Goal: Task Accomplishment & Management: Use online tool/utility

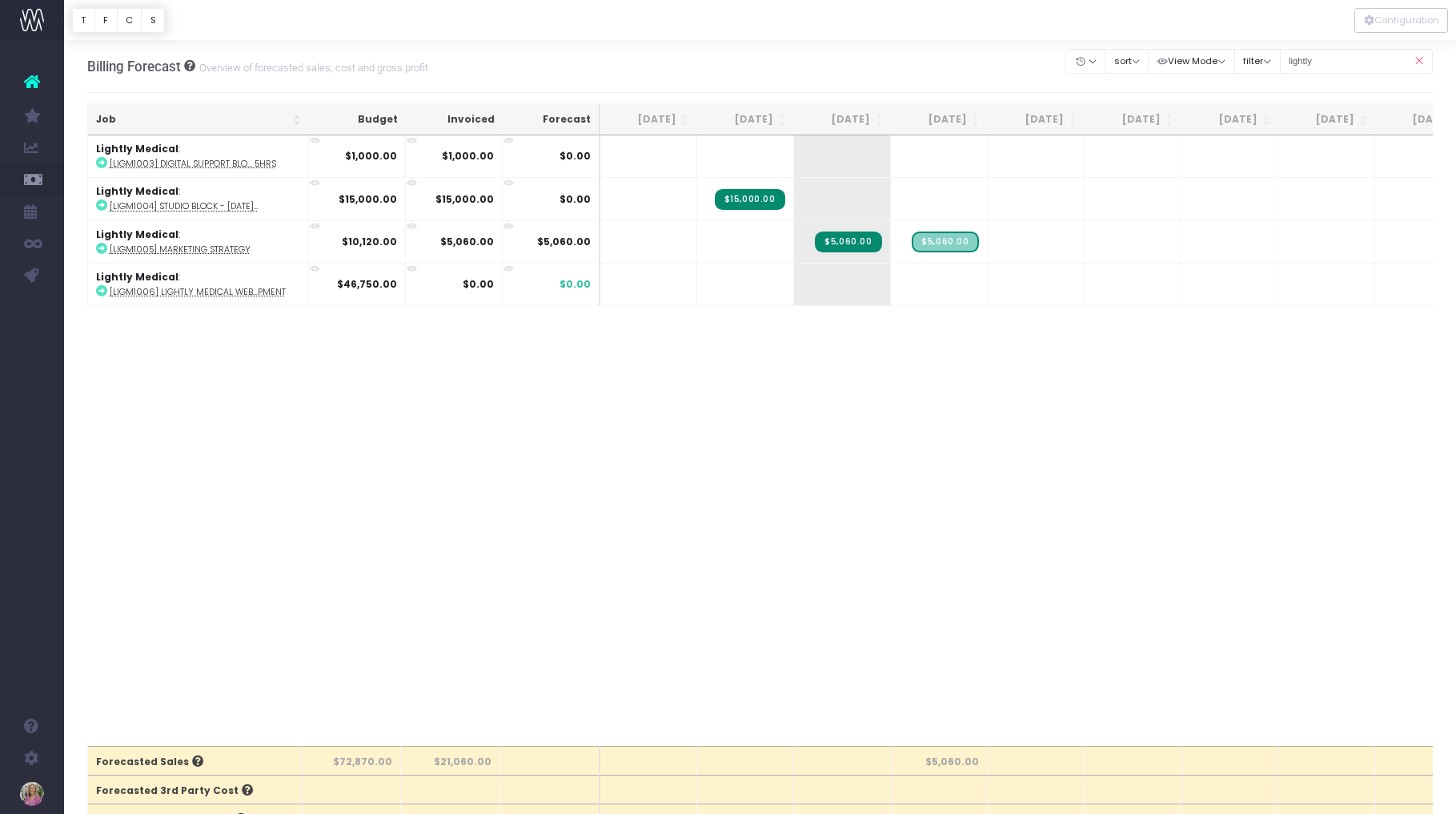
scroll to position [0, 173]
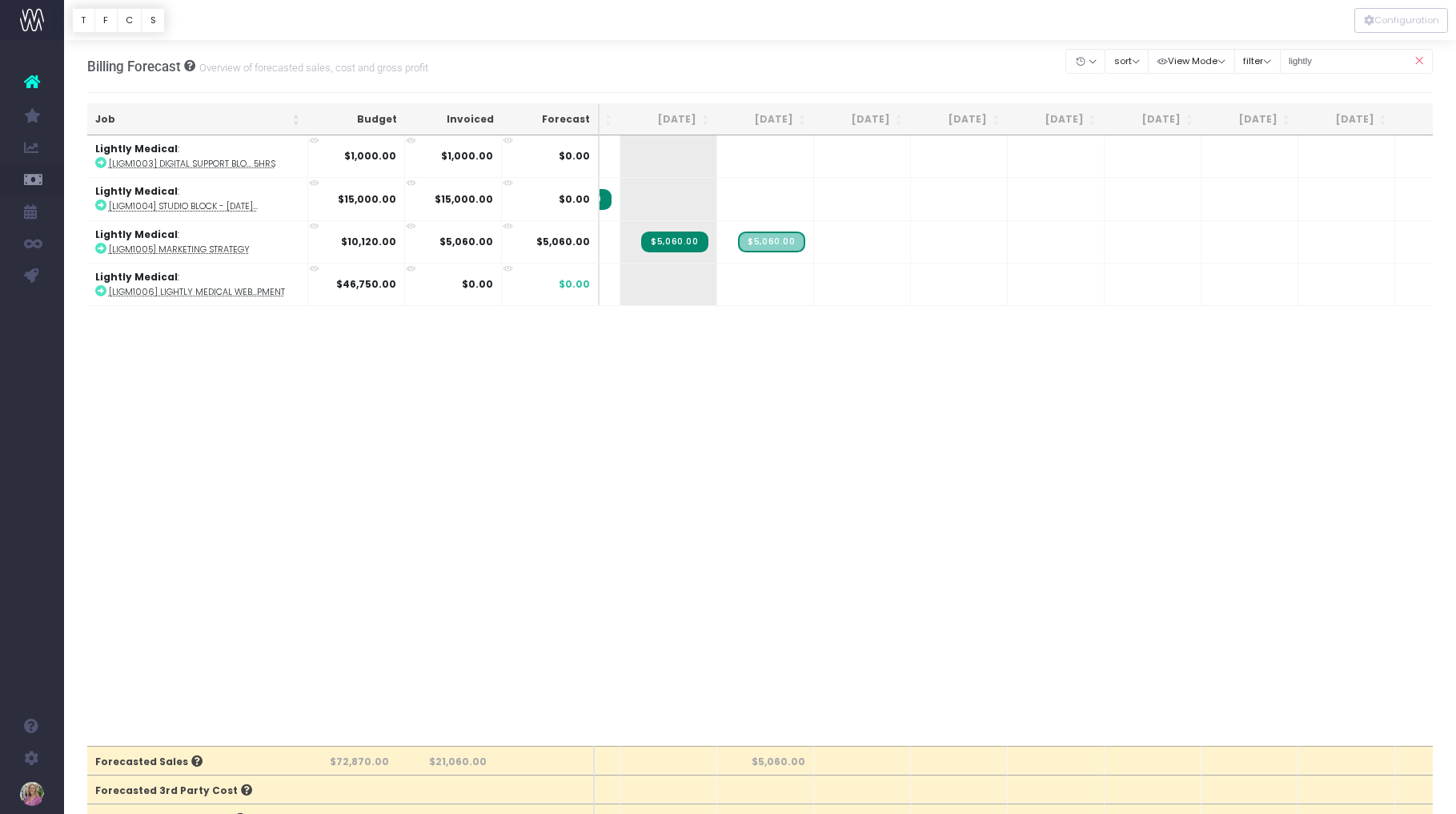
click at [1423, 58] on icon at bounding box center [1419, 61] width 28 height 33
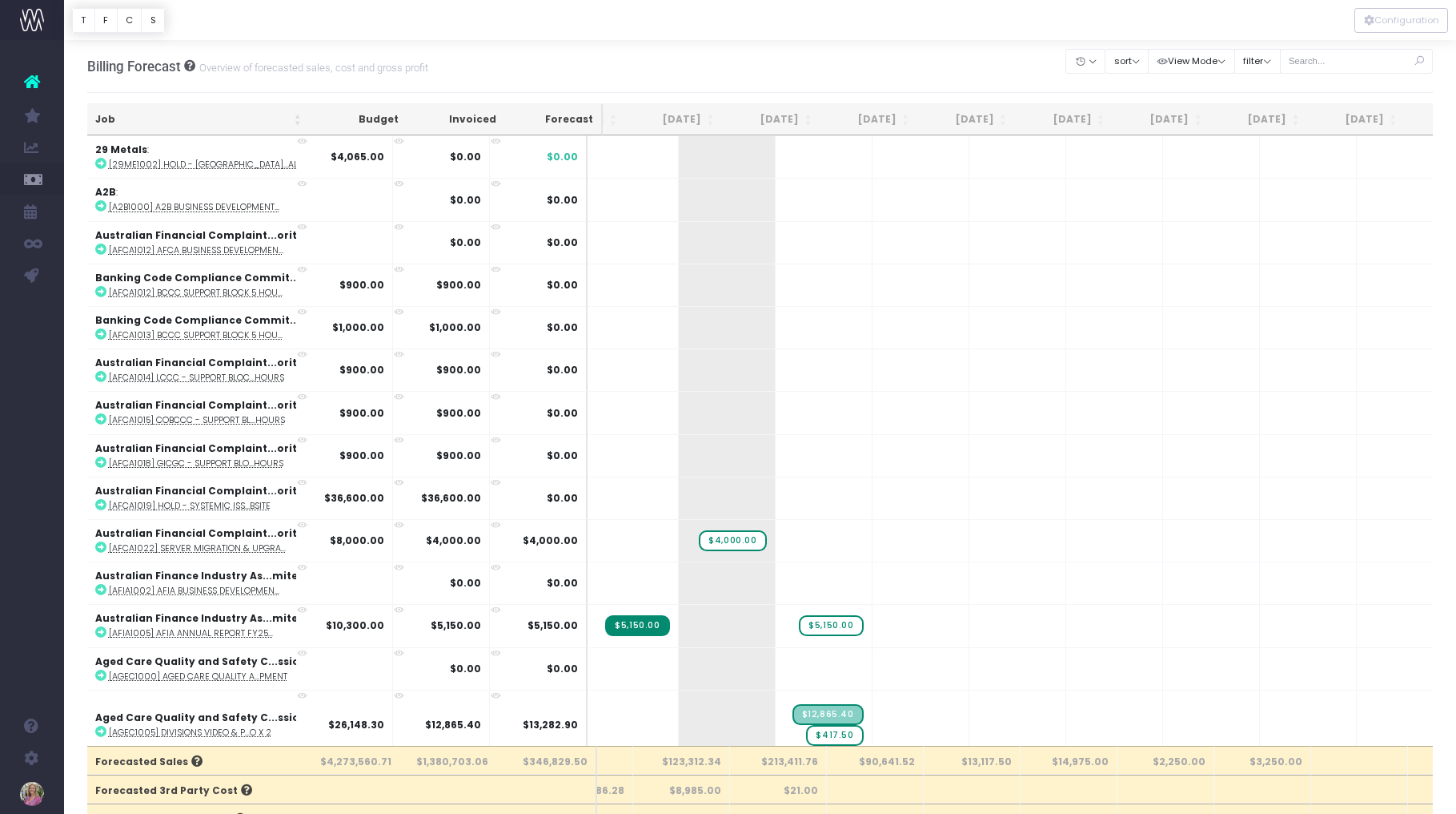
drag, startPoint x: 1420, startPoint y: 61, endPoint x: 1372, endPoint y: 59, distance: 48.0
click at [1419, 61] on icon at bounding box center [1419, 61] width 28 height 33
click at [1372, 59] on input "text" at bounding box center [1357, 61] width 154 height 25
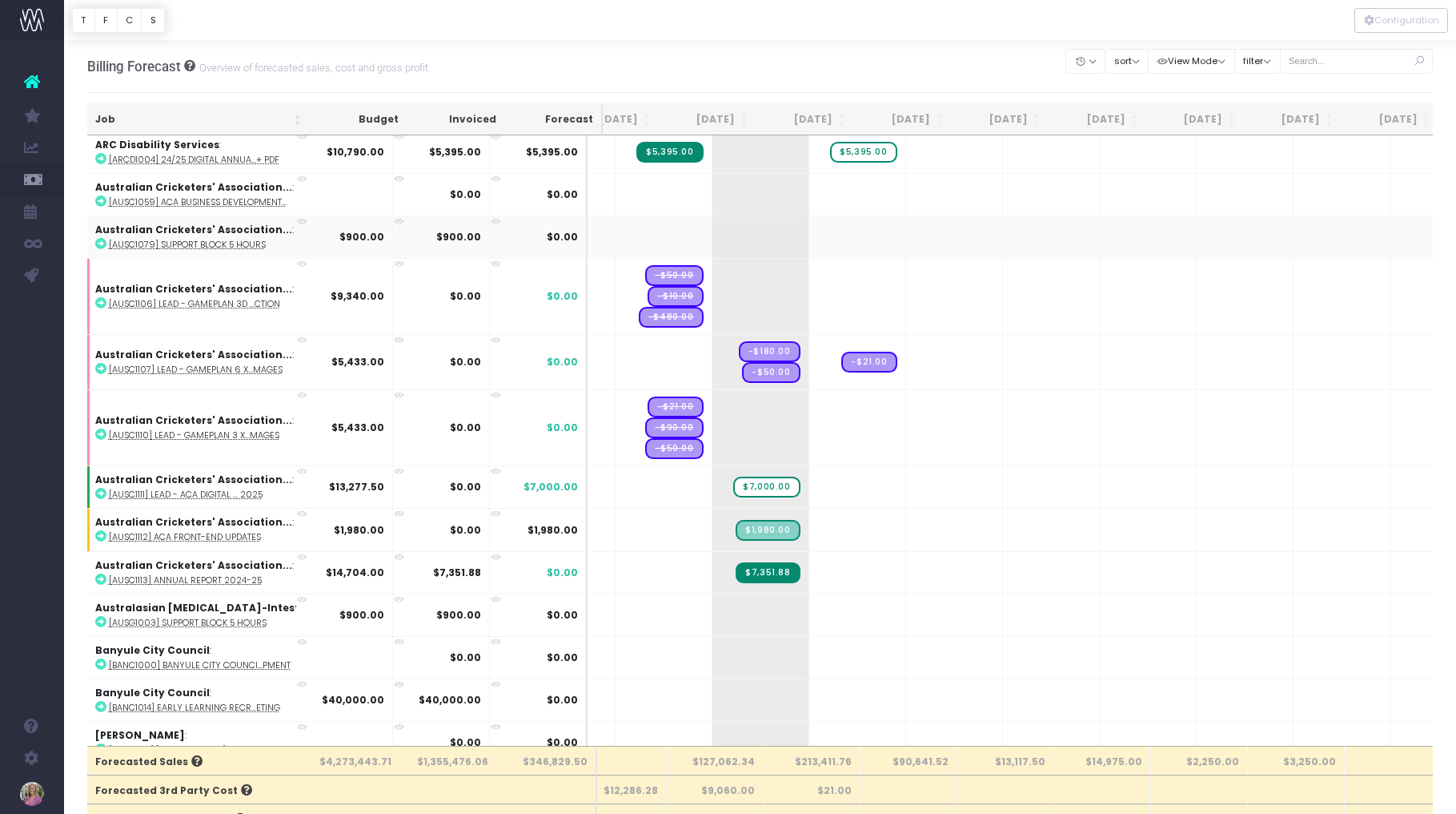
scroll to position [951, 140]
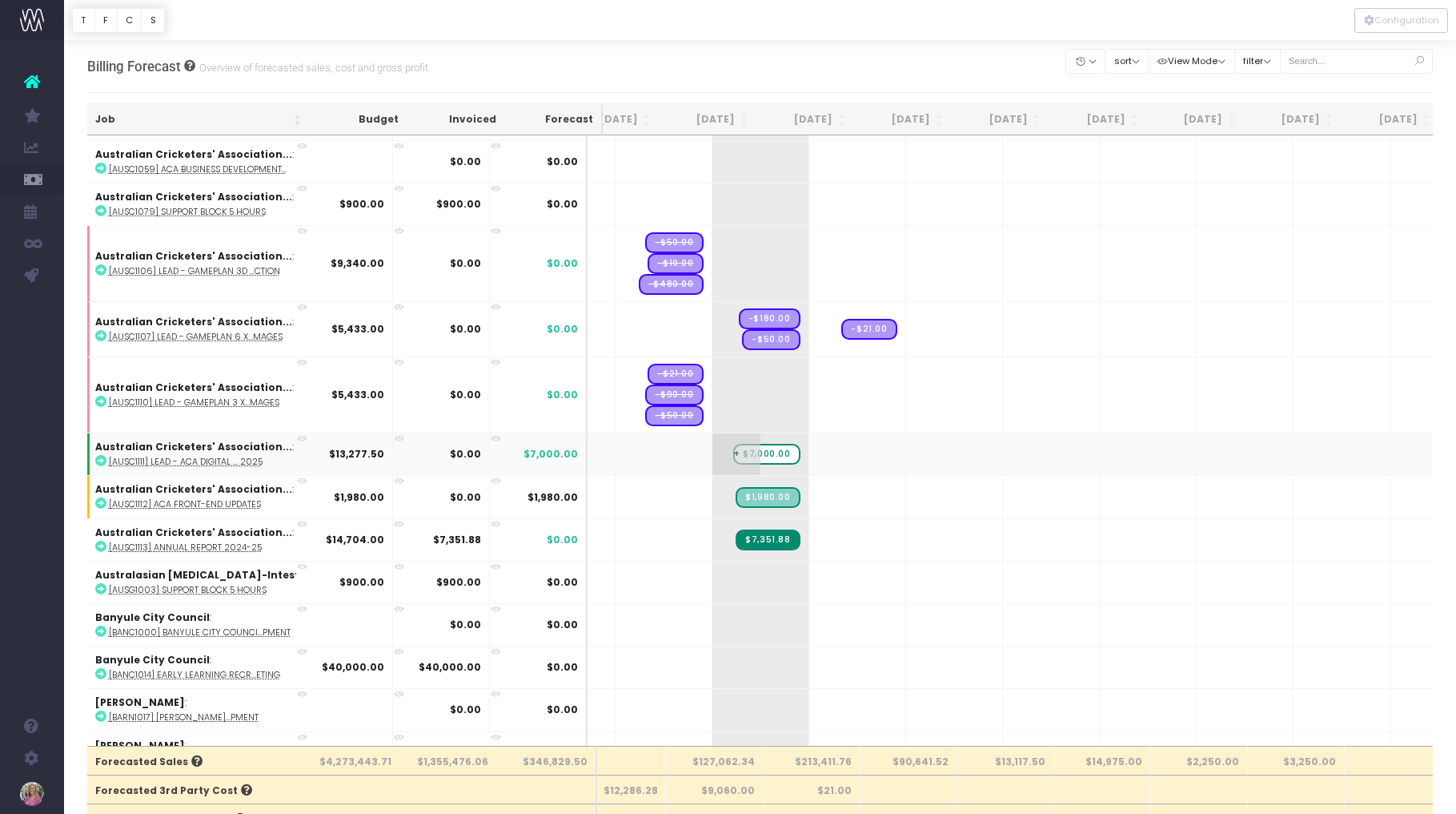
click at [733, 452] on span "$7,000.00" at bounding box center [765, 453] width 66 height 21
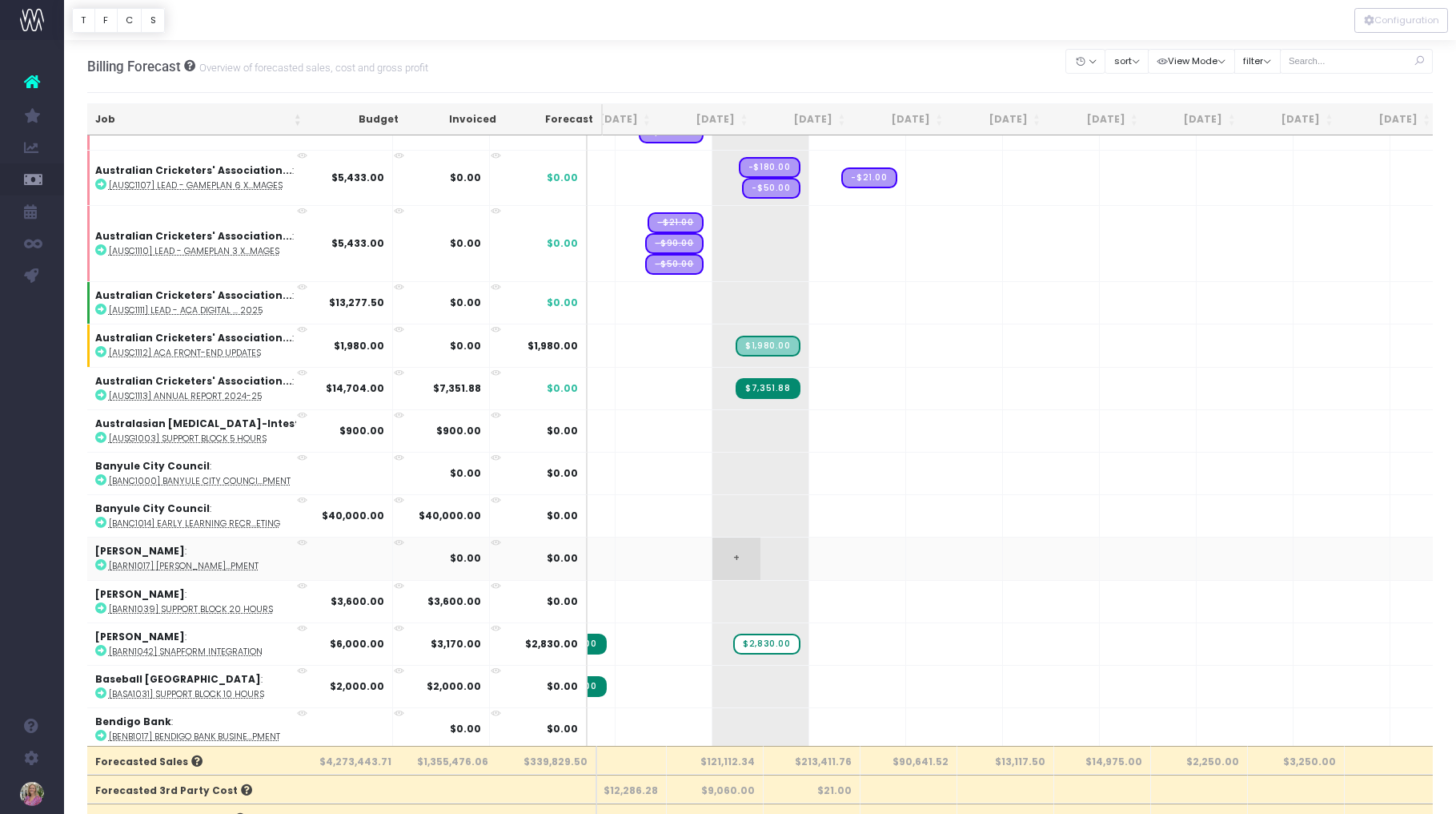
scroll to position [1101, 140]
drag, startPoint x: 634, startPoint y: 266, endPoint x: 695, endPoint y: 265, distance: 61.0
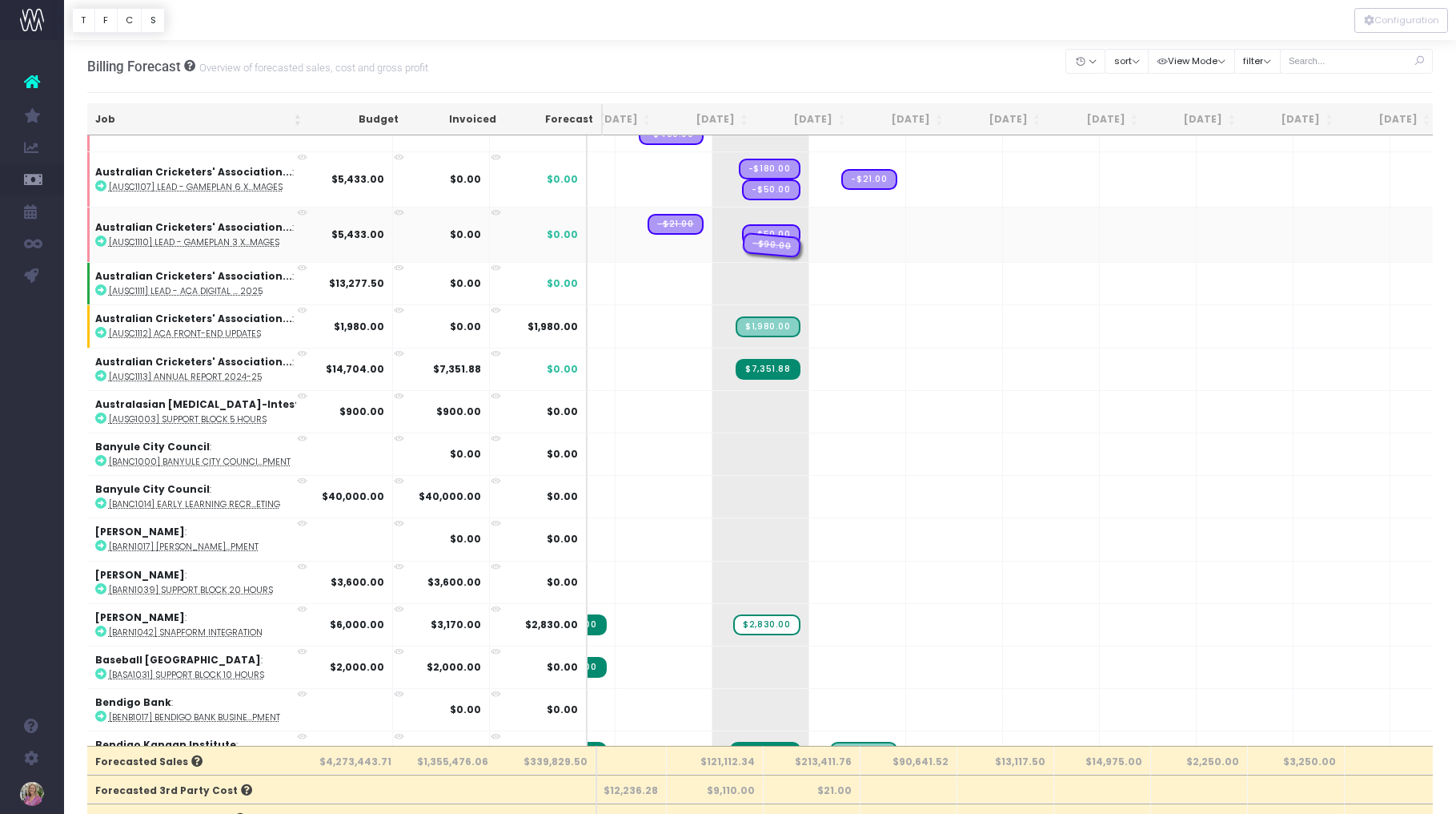
drag, startPoint x: 638, startPoint y: 246, endPoint x: 717, endPoint y: 241, distance: 79.2
drag, startPoint x: 639, startPoint y: 234, endPoint x: 740, endPoint y: 230, distance: 101.1
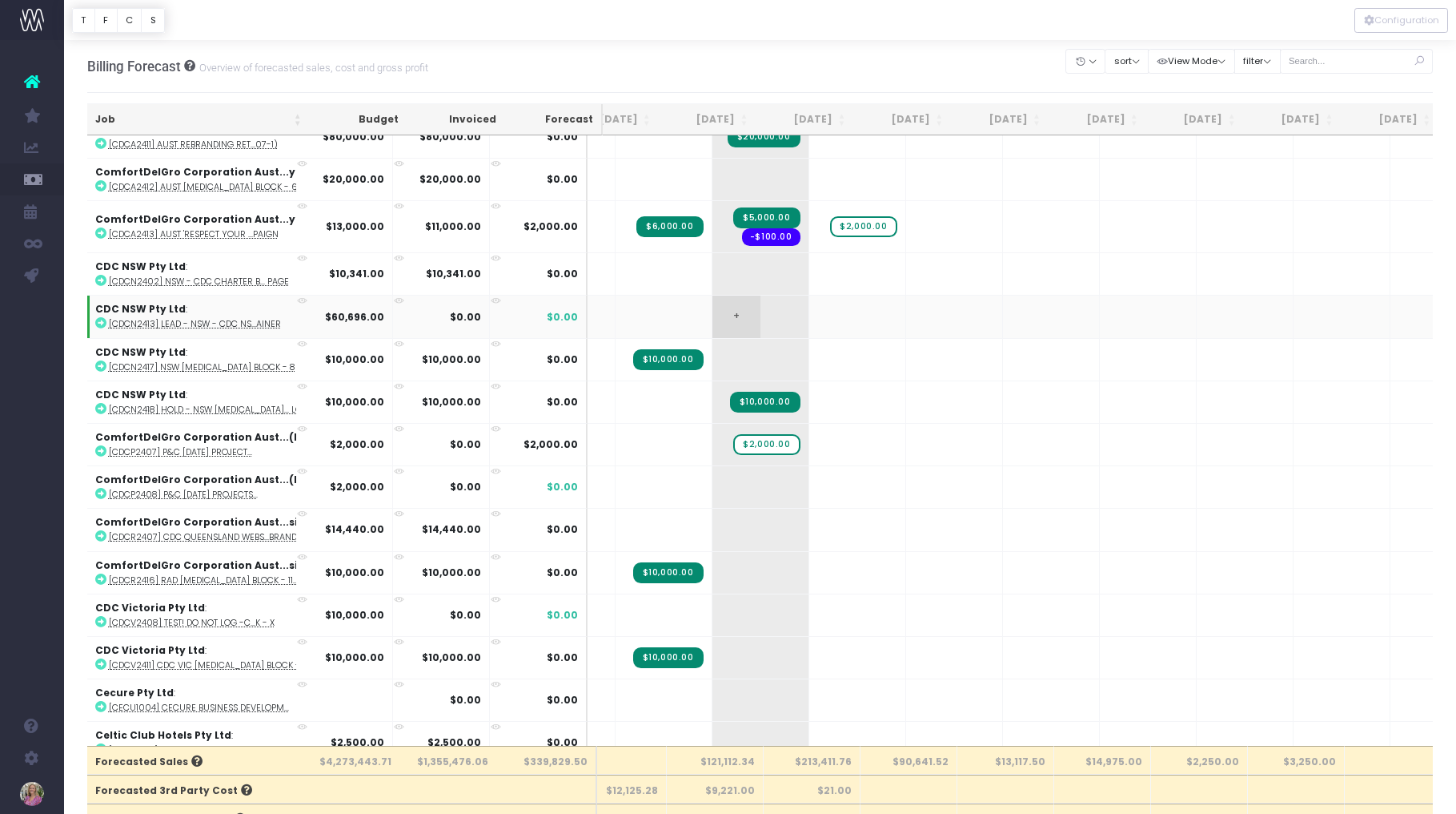
scroll to position [2793, 140]
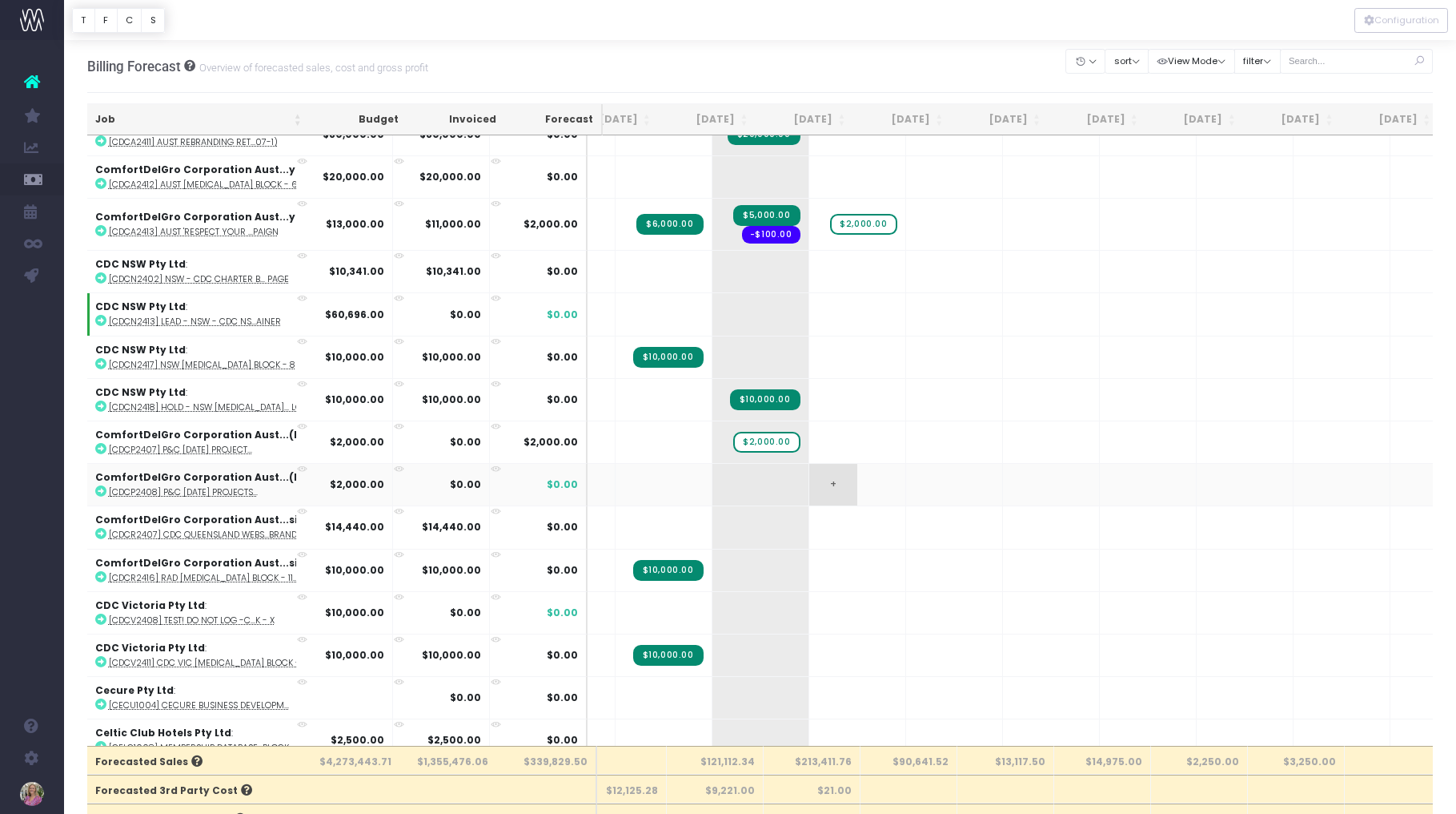
click at [810, 482] on span "+" at bounding box center [833, 485] width 48 height 41
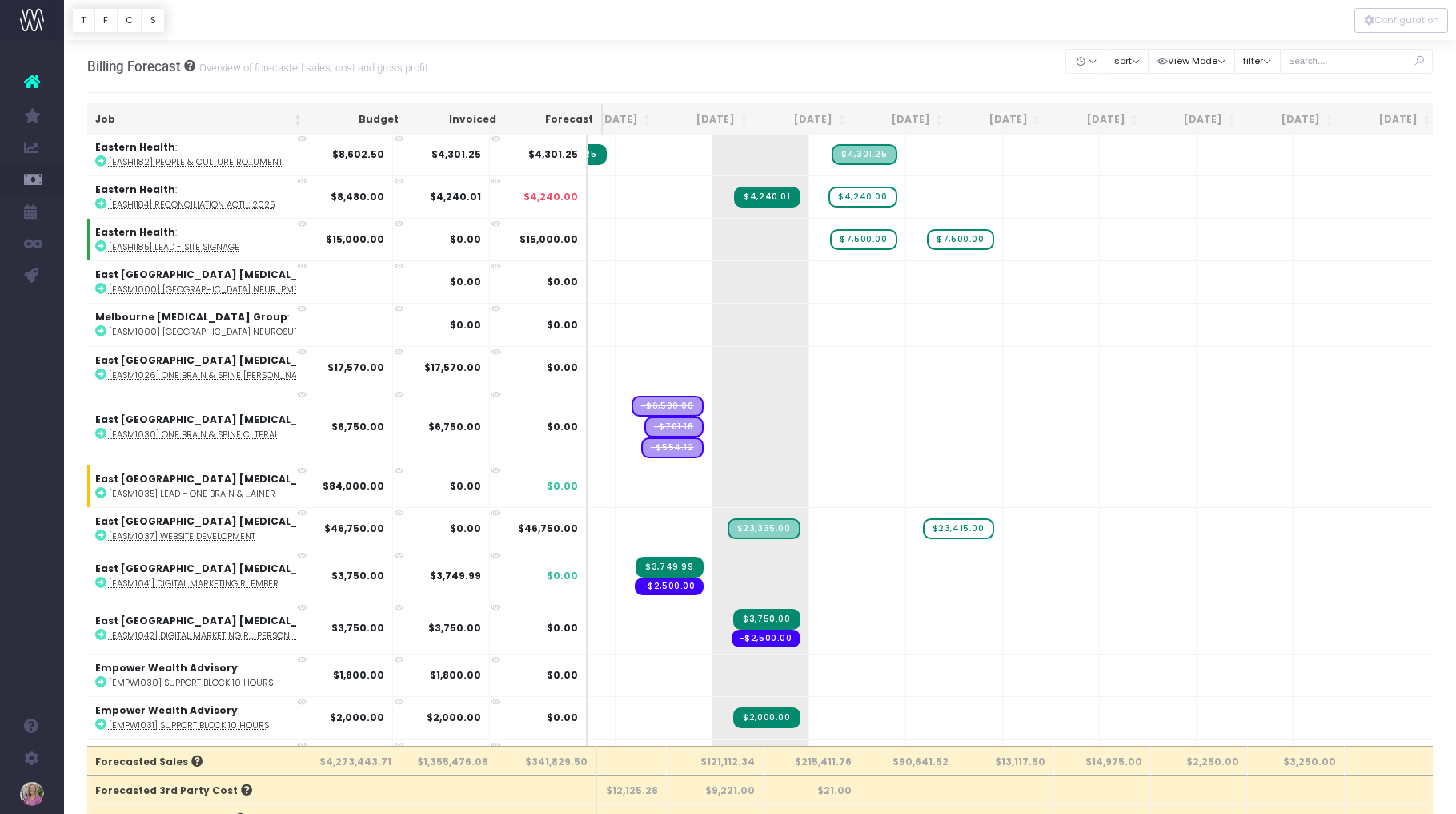
scroll to position [4155, 140]
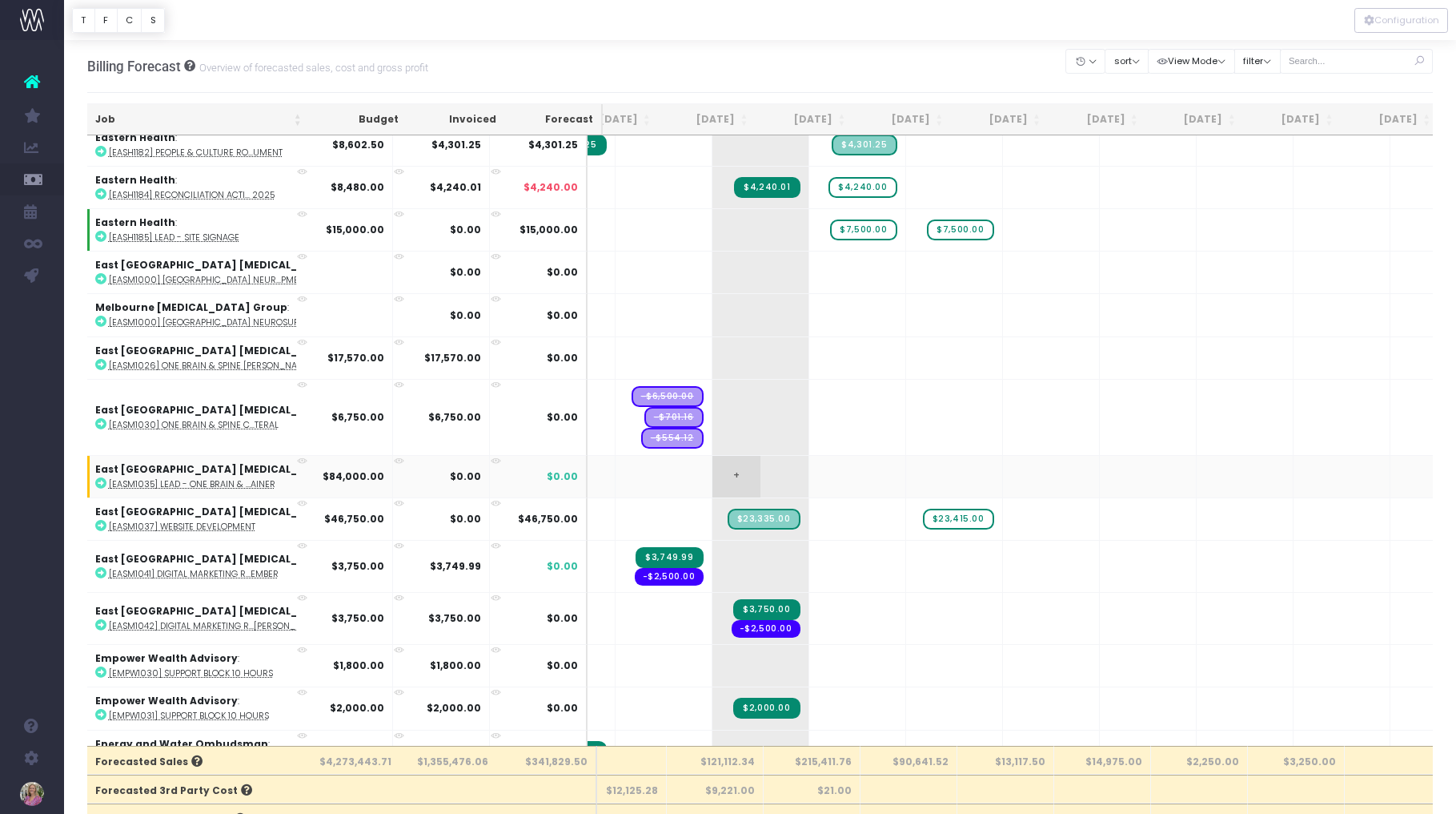
click at [712, 473] on span "+" at bounding box center [736, 476] width 48 height 41
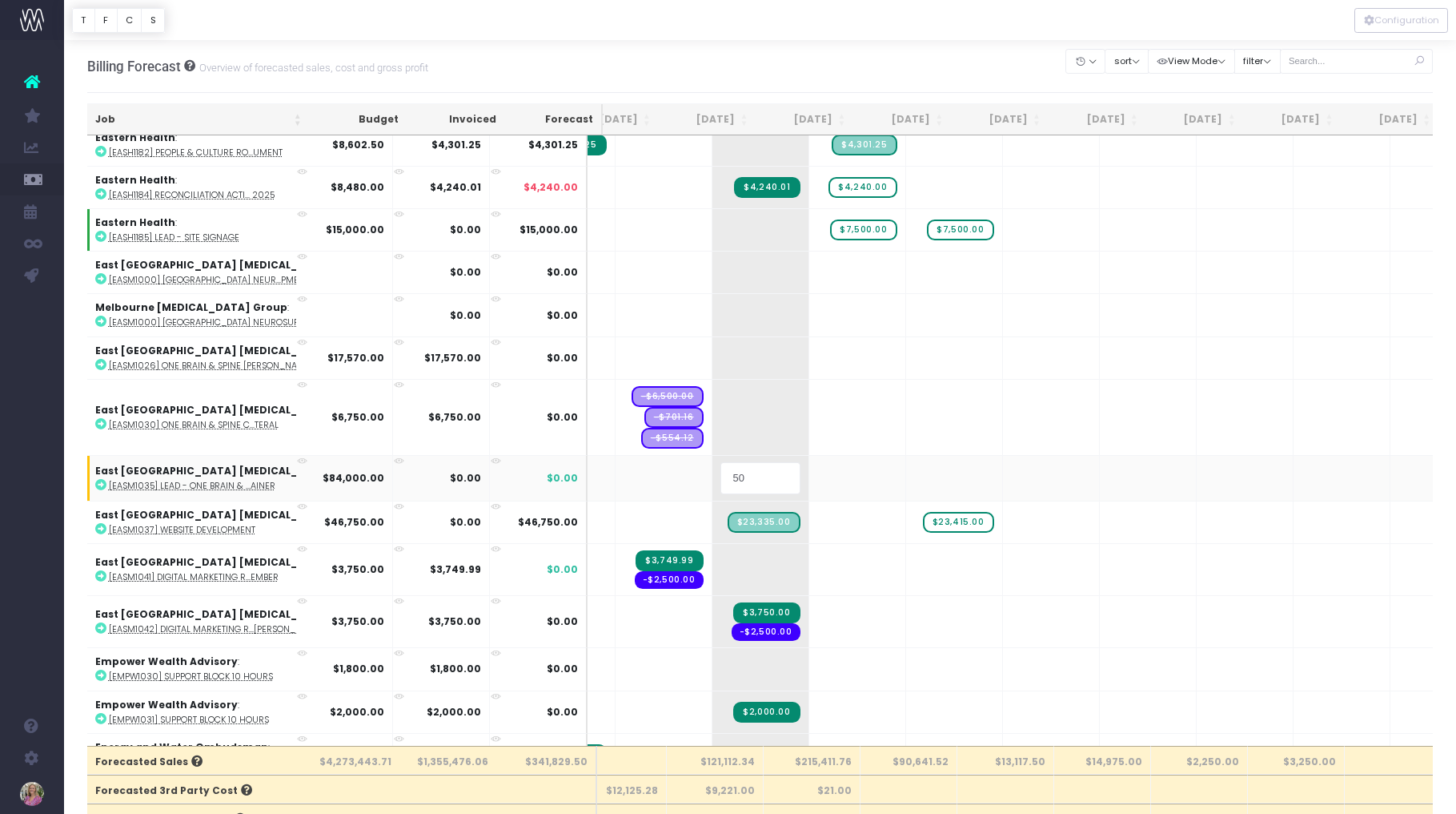
type input "50%"
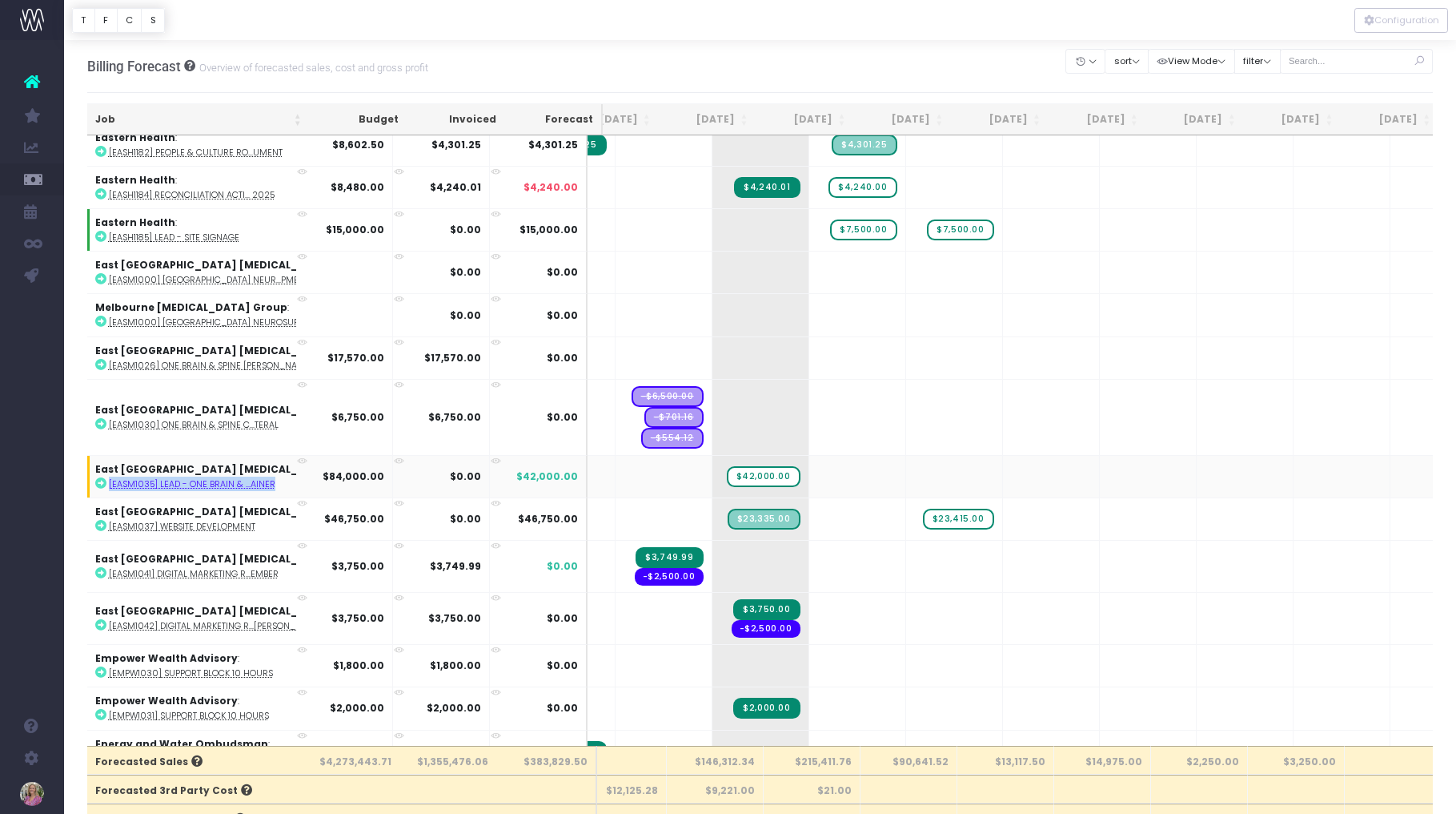
drag, startPoint x: 110, startPoint y: 481, endPoint x: 284, endPoint y: 481, distance: 174.0
click at [284, 481] on td "East Melbourne [MEDICAL_DATA] : [EASM1035] LEAD - One Brain & ...ainer" at bounding box center [228, 476] width 280 height 42
copy abbr "[EASM1035] LEAD - One Brain & ...ainer"
